Goal: Task Accomplishment & Management: Complete application form

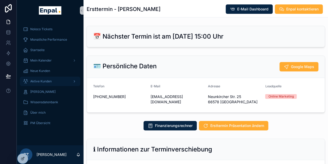
click at [42, 78] on div "Aktive Kunden" at bounding box center [50, 81] width 54 height 8
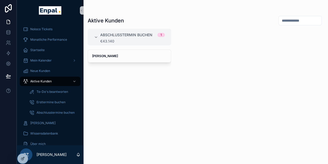
click at [283, 20] on input "scrollable content" at bounding box center [300, 20] width 43 height 7
paste input "**********"
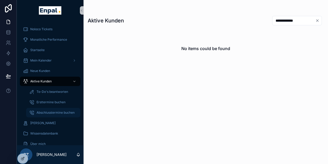
type input "**********"
click at [53, 112] on span "Abschlusstermine buchen" at bounding box center [56, 113] width 38 height 4
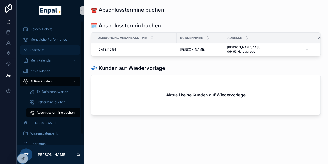
click at [44, 49] on div "Startseite" at bounding box center [50, 50] width 54 height 8
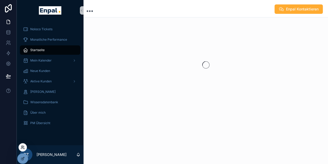
click at [23, 147] on icon at bounding box center [23, 147] width 4 height 4
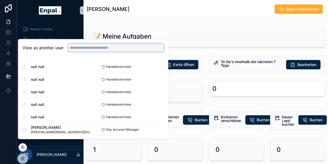
click at [97, 49] on input "text" at bounding box center [116, 48] width 96 height 8
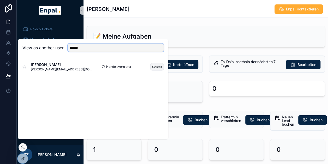
type input "******"
click at [158, 67] on button "Select" at bounding box center [157, 67] width 14 height 8
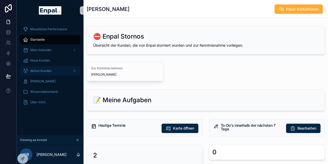
click at [38, 67] on div "Aktive Kunden" at bounding box center [50, 71] width 54 height 8
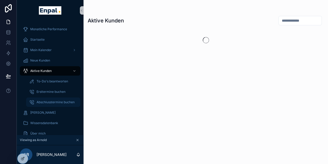
click at [50, 98] on link "Abschlusstermine buchen" at bounding box center [53, 102] width 54 height 9
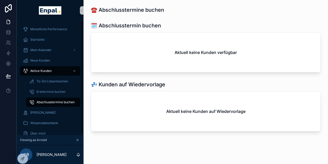
click at [56, 101] on span "Abschlusstermine buchen" at bounding box center [56, 102] width 38 height 4
click at [54, 91] on span "Ersttermine buchen" at bounding box center [51, 92] width 29 height 4
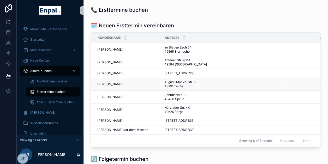
scroll to position [2, 0]
click at [45, 100] on span "Abschlusstermine buchen" at bounding box center [56, 102] width 38 height 4
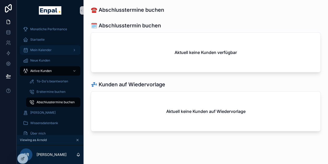
click at [48, 47] on div "Mein Kalender" at bounding box center [50, 50] width 54 height 8
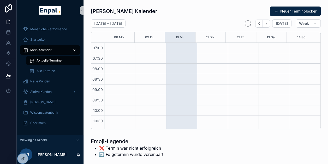
scroll to position [146, 0]
click at [47, 41] on div "Startseite" at bounding box center [50, 39] width 54 height 8
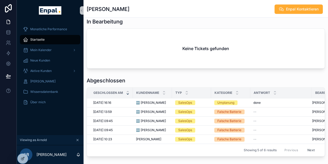
scroll to position [418, 0]
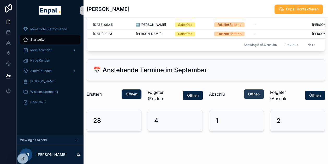
click at [254, 96] on span "Öffnen" at bounding box center [253, 94] width 11 height 5
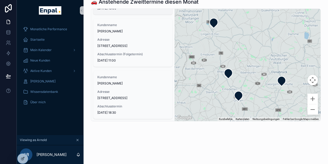
scroll to position [110, 0]
click at [50, 74] on div "Aktive Kunden" at bounding box center [50, 71] width 54 height 8
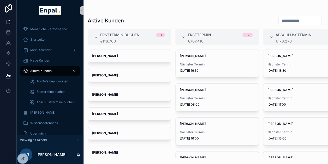
click at [283, 19] on input "scrollable content" at bounding box center [300, 20] width 43 height 7
paste input "**********"
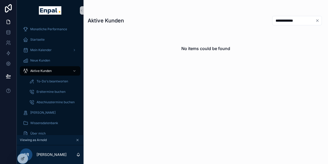
type input "**********"
click at [318, 20] on icon "Clear" at bounding box center [317, 21] width 2 height 2
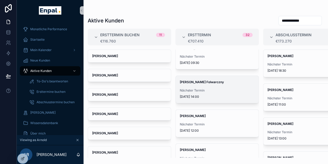
scroll to position [287, 0]
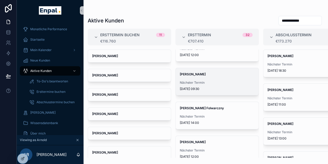
click at [213, 74] on span "Alfred Czerwinski" at bounding box center [217, 74] width 75 height 4
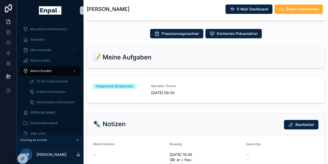
scroll to position [287, 0]
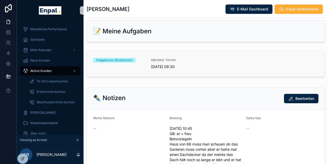
click at [163, 69] on span "19.9.2025 09:30" at bounding box center [177, 66] width 52 height 5
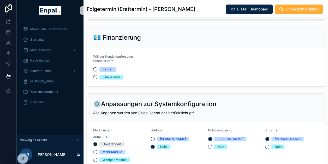
scroll to position [470, 0]
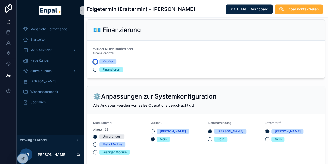
click at [94, 64] on button "Kaufen" at bounding box center [95, 62] width 4 height 4
click at [96, 72] on button "Finanzieren" at bounding box center [95, 70] width 4 height 4
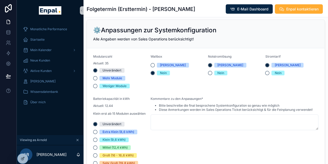
scroll to position [548, 0]
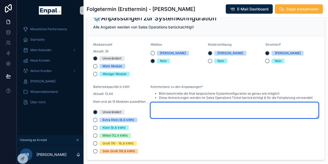
click at [165, 113] on textarea "scrollable content" at bounding box center [235, 111] width 168 height 16
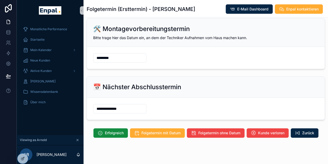
scroll to position [797, 0]
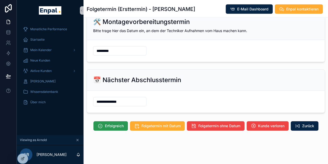
type textarea "**********"
click at [106, 127] on span "Erfolgreich" at bounding box center [114, 125] width 19 height 5
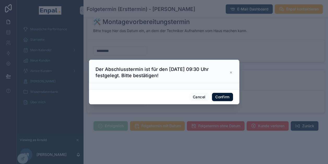
click at [221, 99] on button "Confirm" at bounding box center [222, 97] width 21 height 8
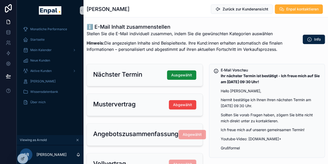
scroll to position [52, 0]
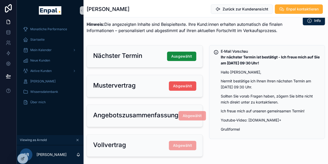
click at [186, 86] on span "Abgewählt" at bounding box center [182, 85] width 19 height 5
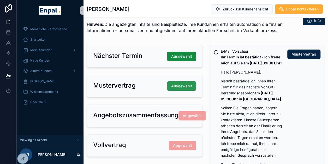
click at [183, 86] on span "Ausgewählt" at bounding box center [181, 85] width 21 height 5
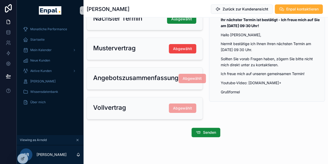
scroll to position [93, 0]
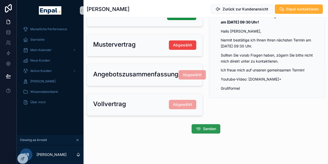
click at [207, 128] on span "Senden" at bounding box center [209, 128] width 13 height 5
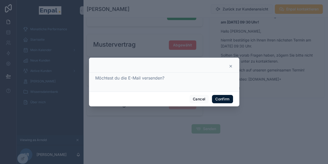
click at [223, 102] on button "Confirm" at bounding box center [222, 99] width 21 height 8
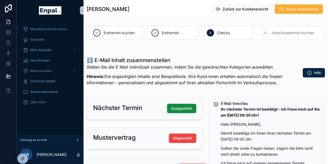
scroll to position [0, 0]
click at [45, 68] on div "Aktive Kunden" at bounding box center [50, 71] width 54 height 8
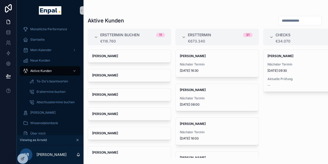
click at [302, 112] on div "Alfred Czerwinski Nächster Termin 19.9.2025 09:30 Aktuelle Prüfung --" at bounding box center [304, 104] width 83 height 108
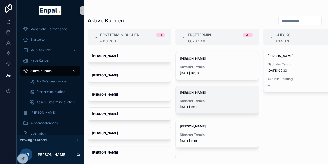
scroll to position [936, 0]
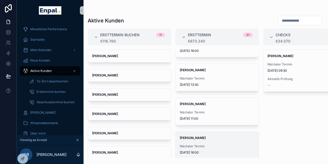
click at [217, 144] on span "Nächster Termin" at bounding box center [217, 146] width 75 height 4
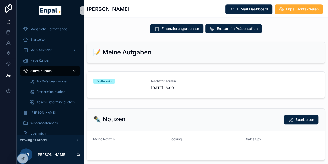
scroll to position [222, 0]
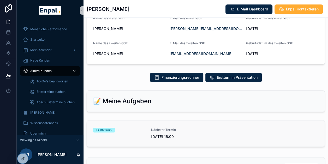
click at [143, 135] on div "Ersttermin" at bounding box center [119, 133] width 52 height 11
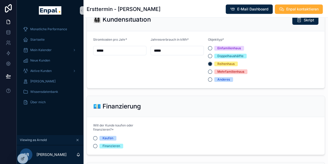
scroll to position [365, 0]
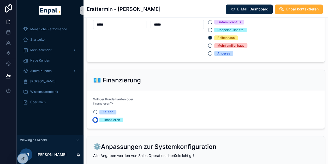
click at [95, 118] on button "Finanzieren" at bounding box center [95, 120] width 4 height 4
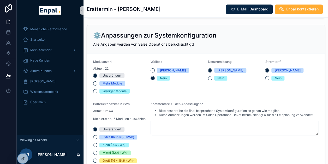
scroll to position [522, 0]
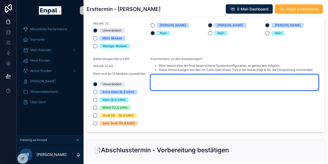
click at [168, 81] on textarea "scrollable content" at bounding box center [235, 83] width 168 height 16
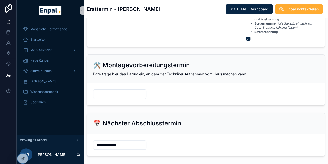
scroll to position [704, 0]
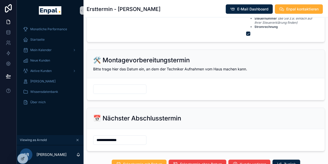
type textarea "******"
click at [129, 87] on input "scrollable content" at bounding box center [119, 89] width 53 height 7
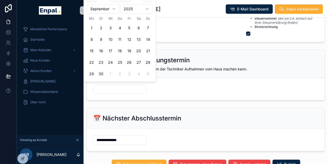
click at [129, 87] on input "scrollable content" at bounding box center [119, 89] width 53 height 7
click at [101, 51] on button "16" at bounding box center [100, 50] width 9 height 9
type input "*********"
click at [141, 108] on div "📅 Nächster Abschlusstermin" at bounding box center [206, 118] width 238 height 21
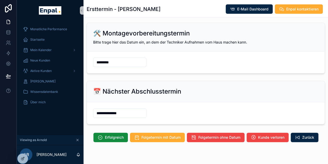
scroll to position [738, 0]
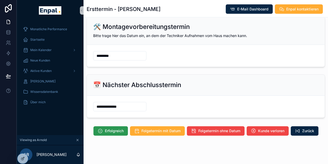
click at [111, 128] on span "Erfolgreich" at bounding box center [114, 130] width 19 height 5
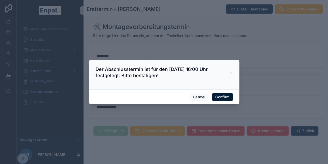
click at [224, 99] on button "Confirm" at bounding box center [222, 97] width 21 height 8
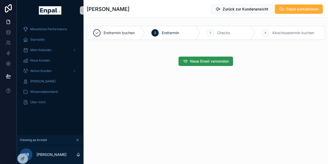
click at [221, 63] on span "Neue Email versenden" at bounding box center [209, 61] width 39 height 5
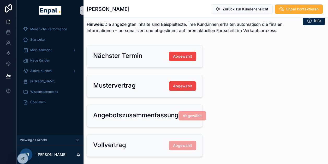
scroll to position [78, 0]
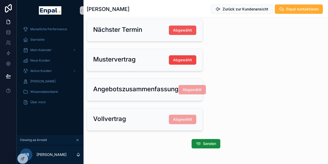
click at [186, 33] on button "Abgewählt" at bounding box center [182, 30] width 27 height 9
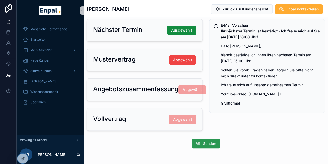
click at [205, 142] on span "Senden" at bounding box center [209, 143] width 13 height 5
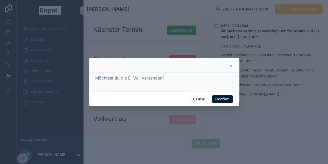
click at [224, 99] on button "Confirm" at bounding box center [222, 99] width 21 height 8
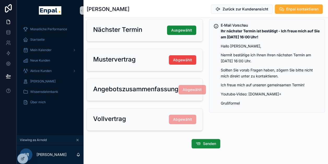
scroll to position [0, 0]
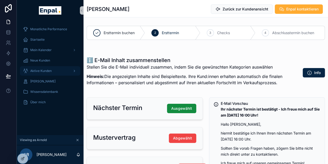
click at [47, 70] on span "Aktive Kunden" at bounding box center [40, 71] width 21 height 4
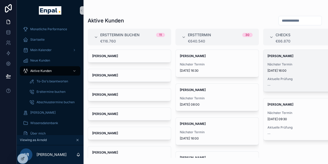
click at [295, 79] on span "Aktuelle Prüfung" at bounding box center [304, 79] width 75 height 4
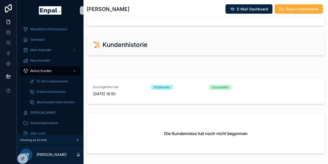
scroll to position [523, 0]
